Goal: Task Accomplishment & Management: Manage account settings

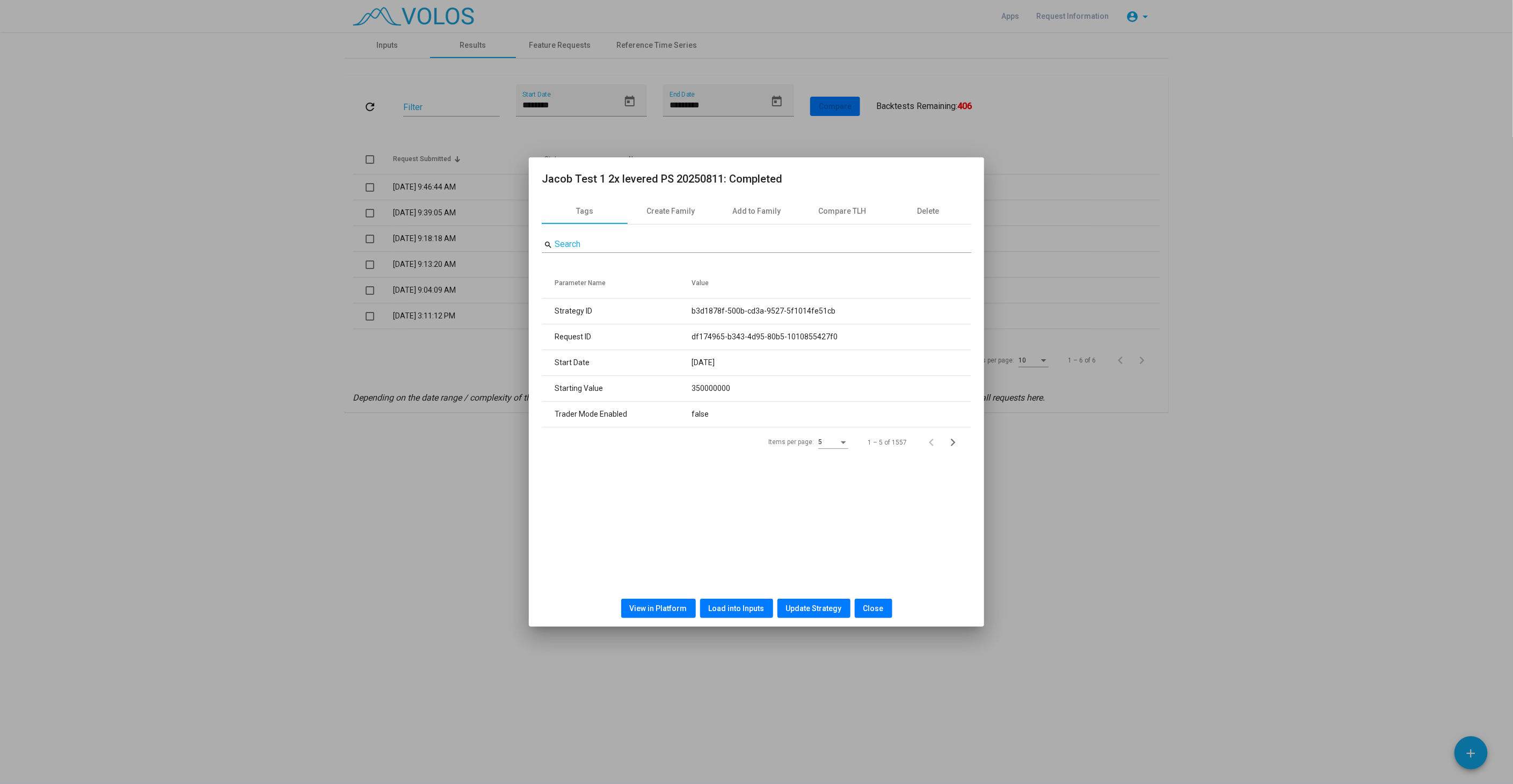
click at [876, 609] on span "Close" at bounding box center [873, 608] width 20 height 9
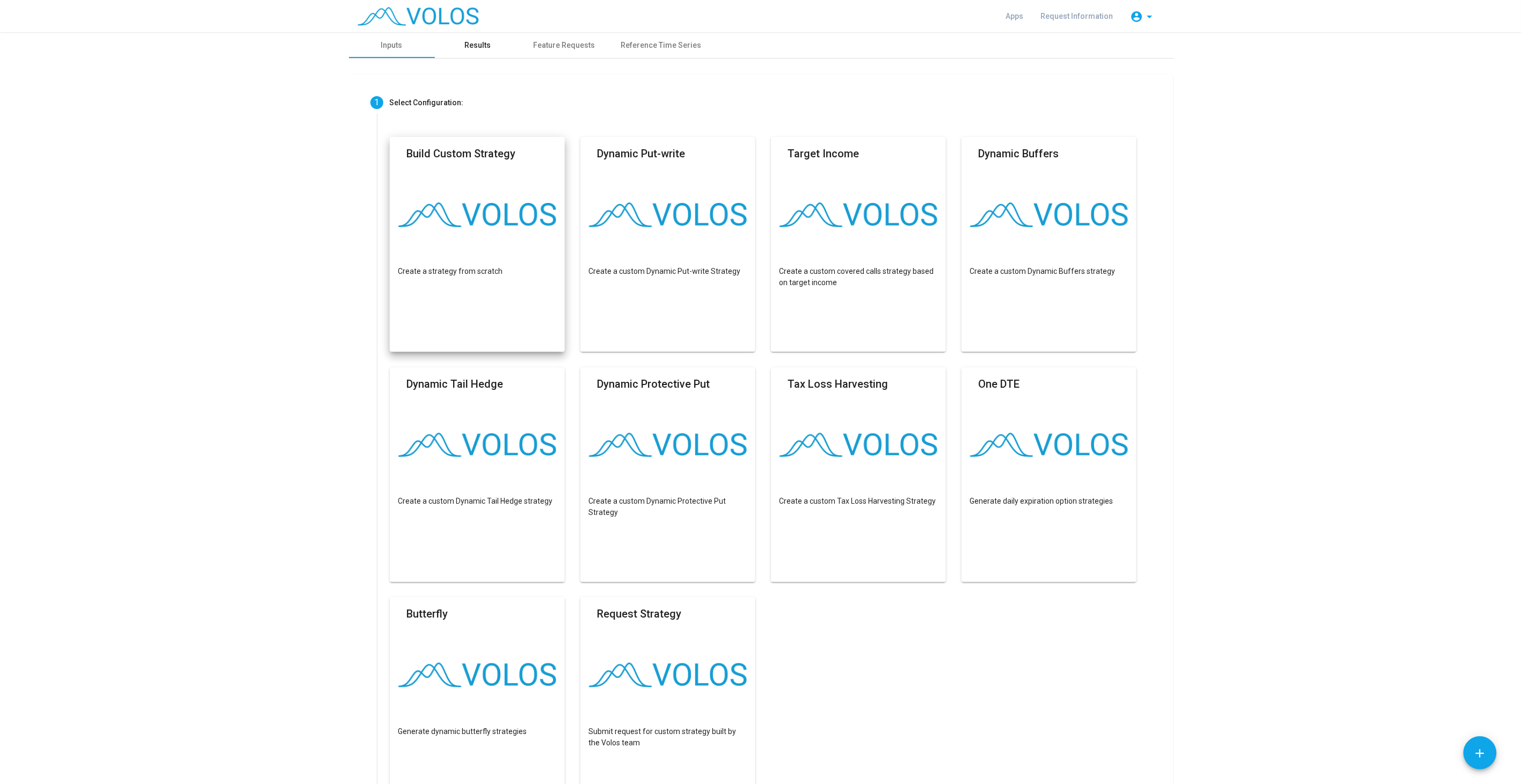
click at [487, 50] on div "Results" at bounding box center [477, 44] width 86 height 26
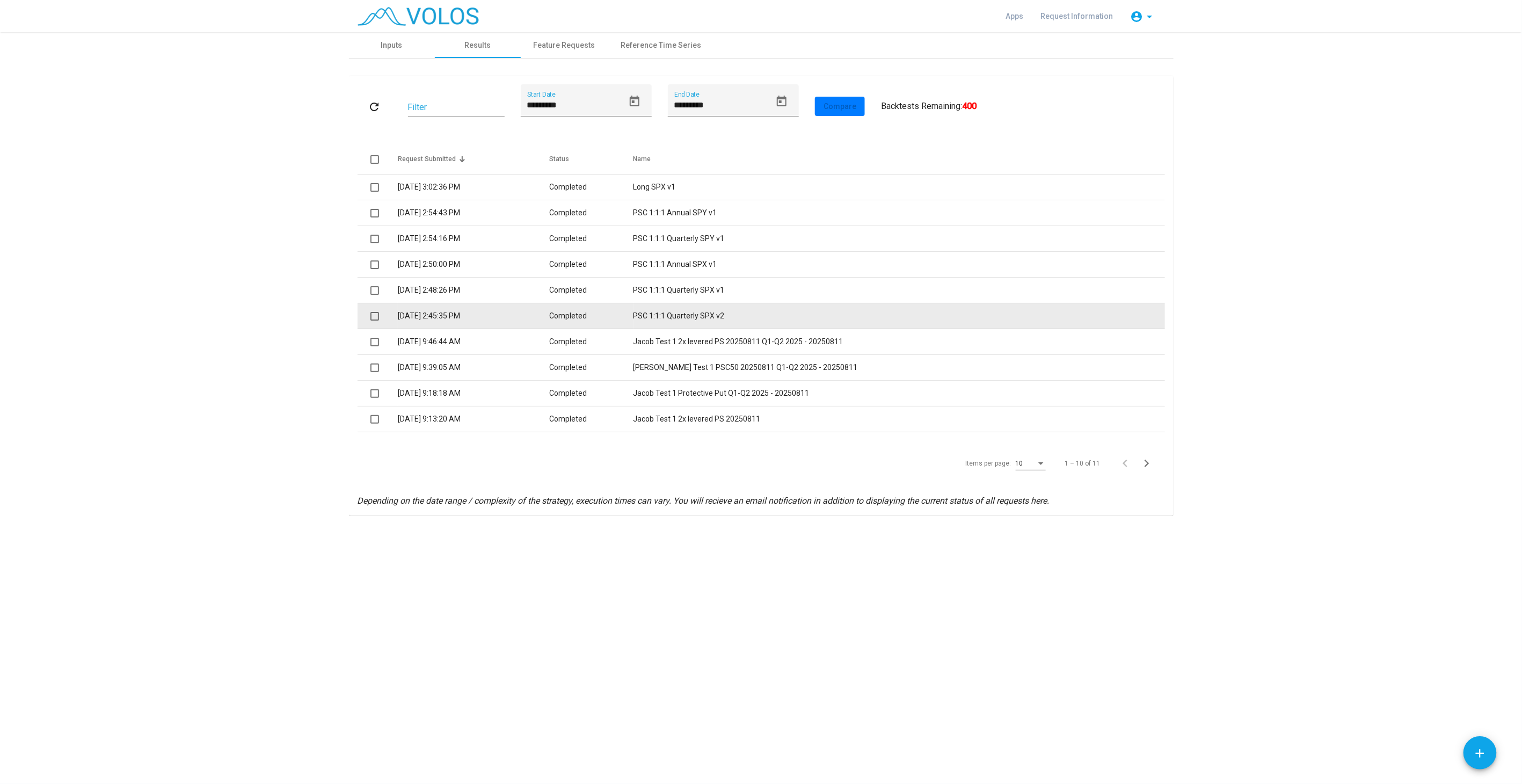
click at [477, 318] on td "[DATE] 2:45:35 PM" at bounding box center [473, 316] width 151 height 26
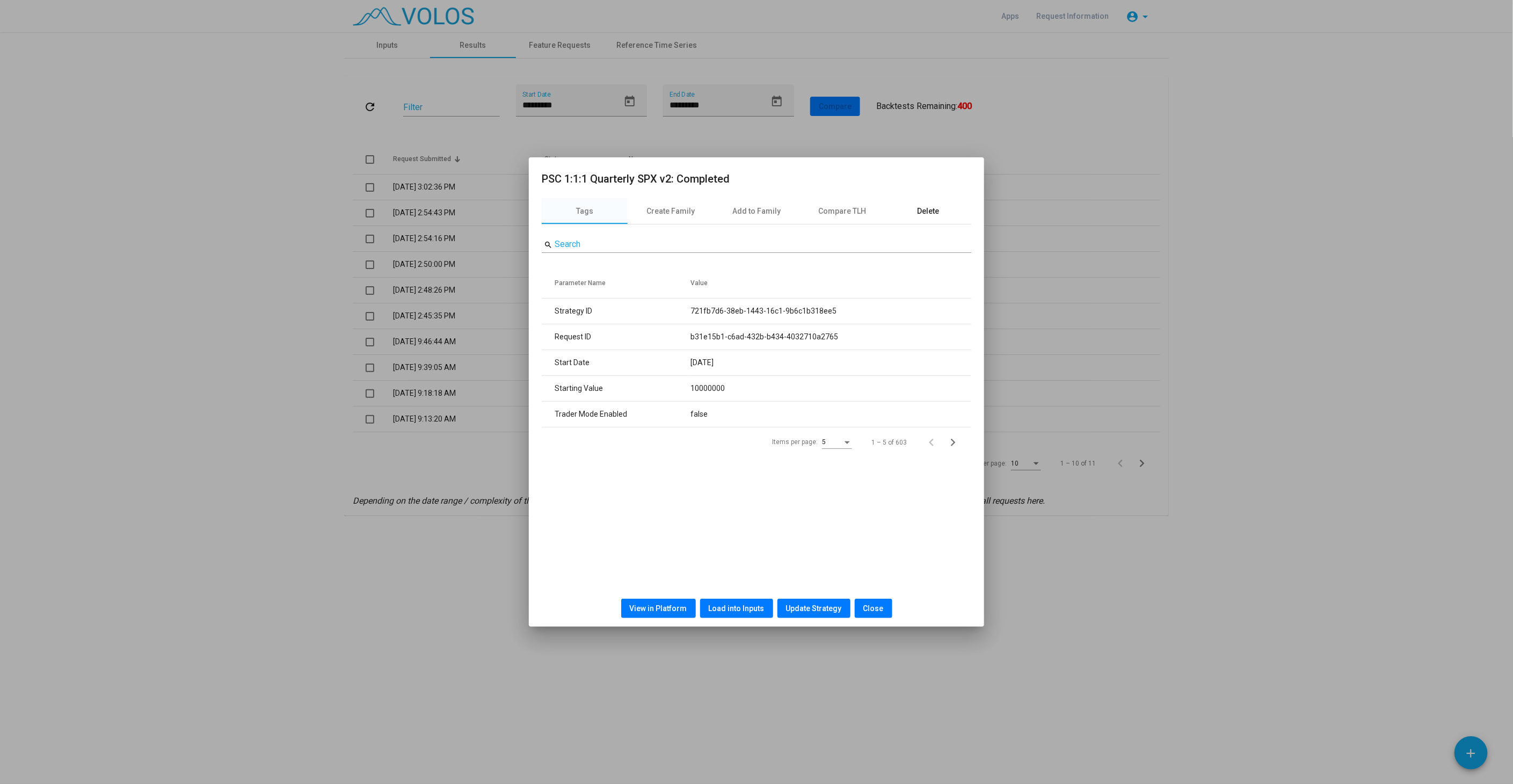
click at [935, 203] on div "Delete" at bounding box center [928, 211] width 86 height 26
click at [746, 254] on span "Delete" at bounding box center [756, 252] width 22 height 9
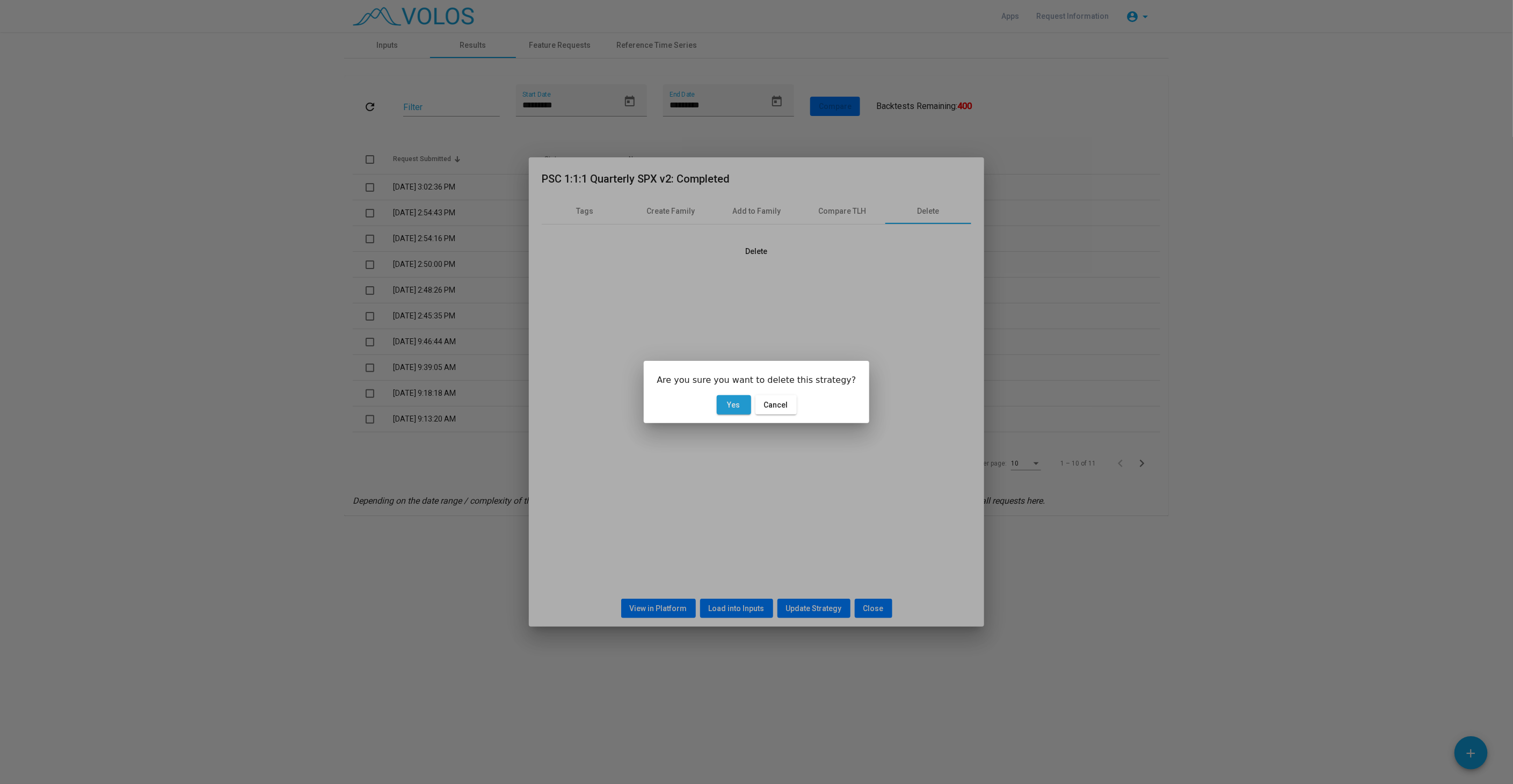
click at [724, 402] on button "Yes" at bounding box center [733, 404] width 35 height 20
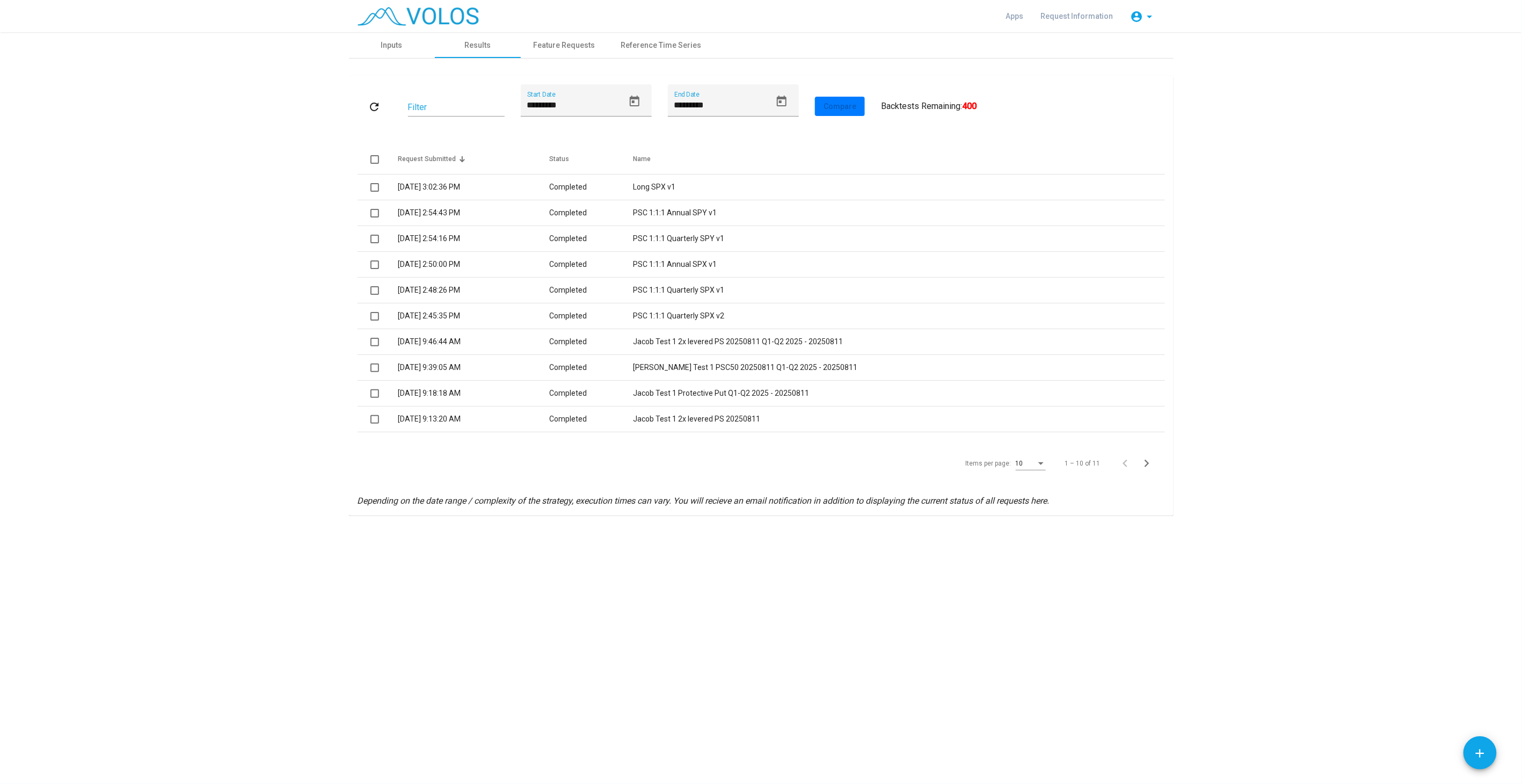
drag, startPoint x: 1267, startPoint y: 247, endPoint x: 1288, endPoint y: 207, distance: 45.2
click at [1267, 247] on as-strategy-engine-wrapper "**********" at bounding box center [761, 274] width 1522 height 484
